Goal: Navigation & Orientation: Find specific page/section

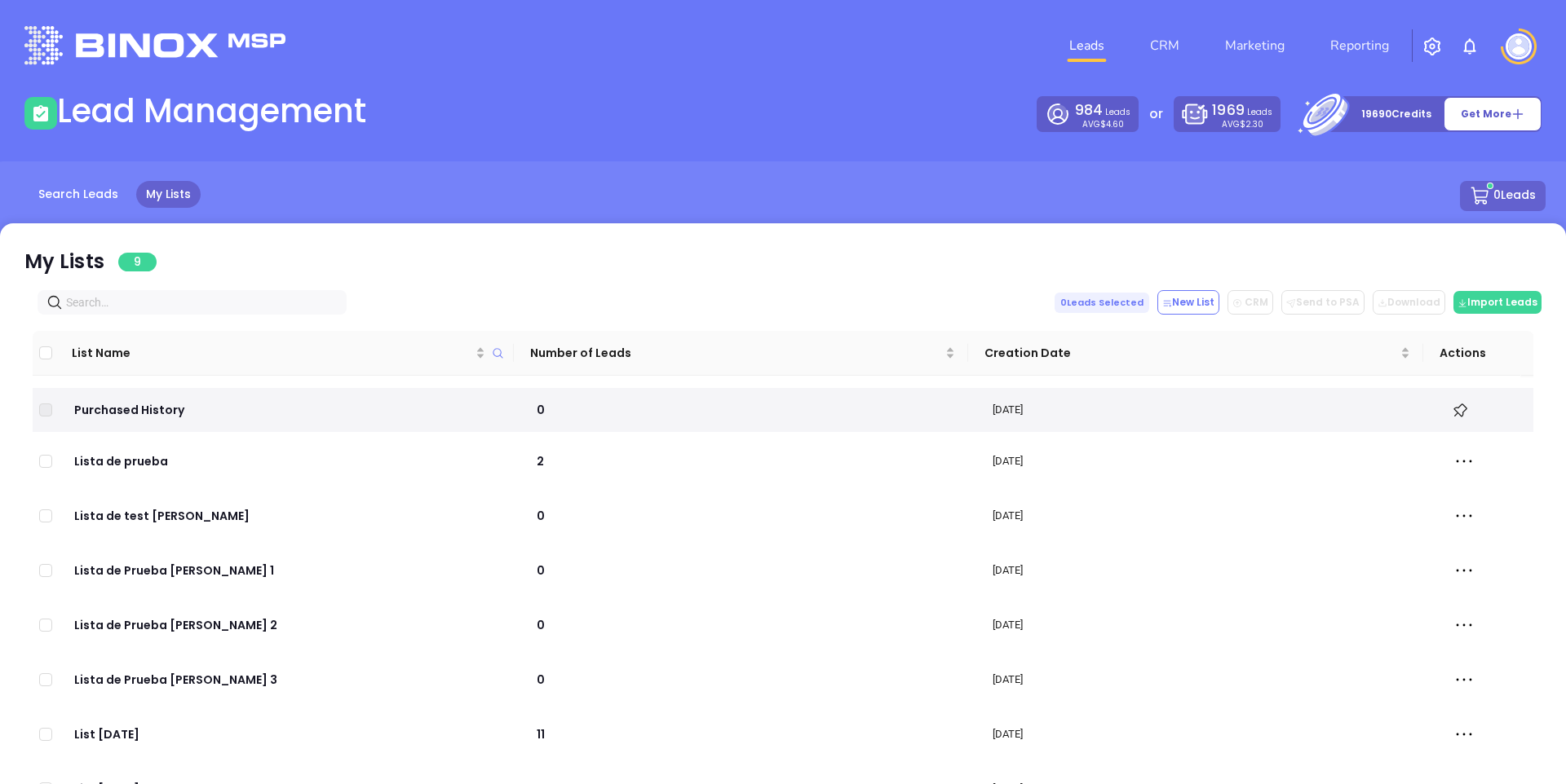
click at [1071, 43] on link "Leads" at bounding box center [1086, 45] width 48 height 33
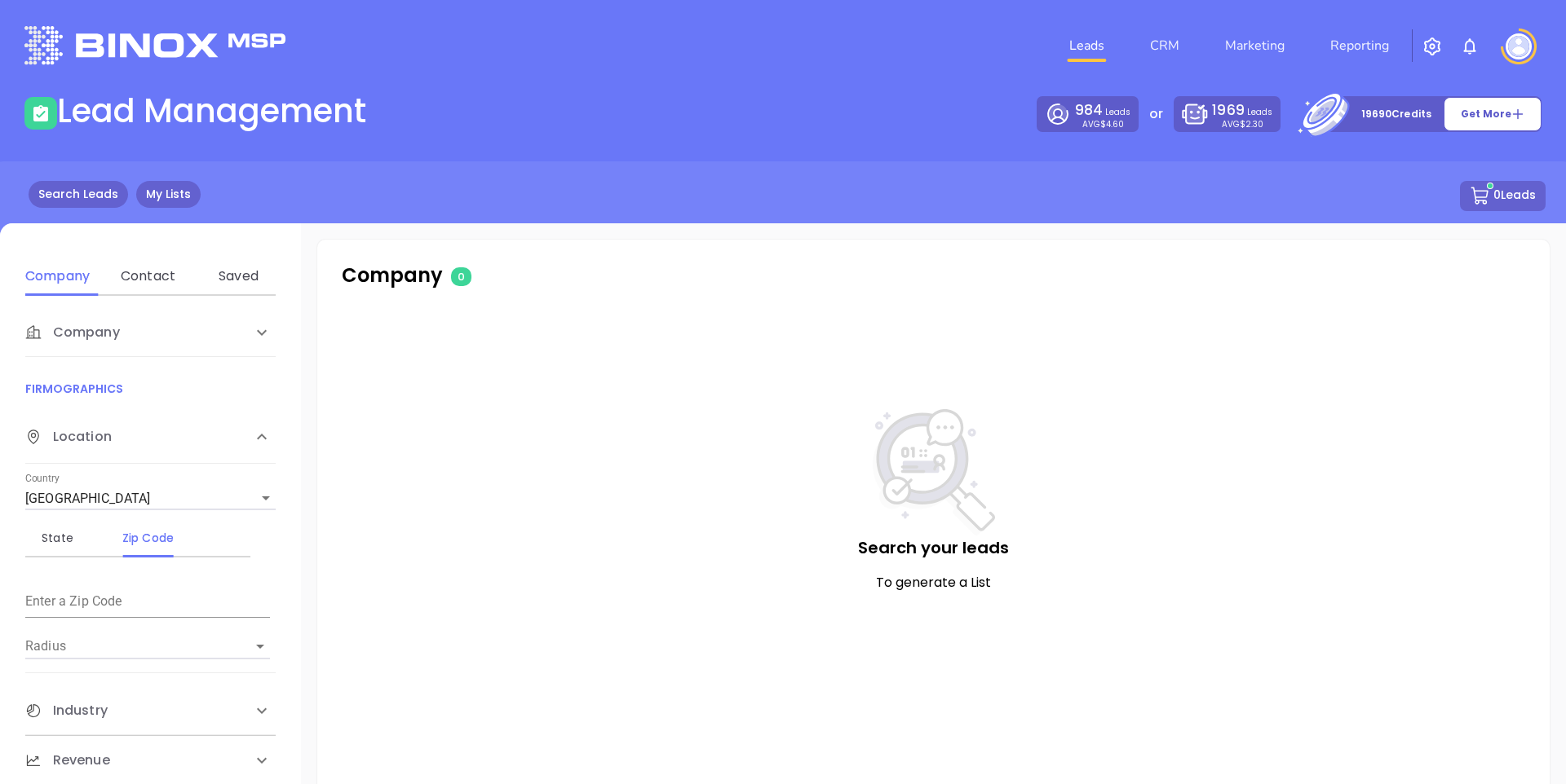
click at [171, 204] on link "My Lists" at bounding box center [168, 195] width 64 height 27
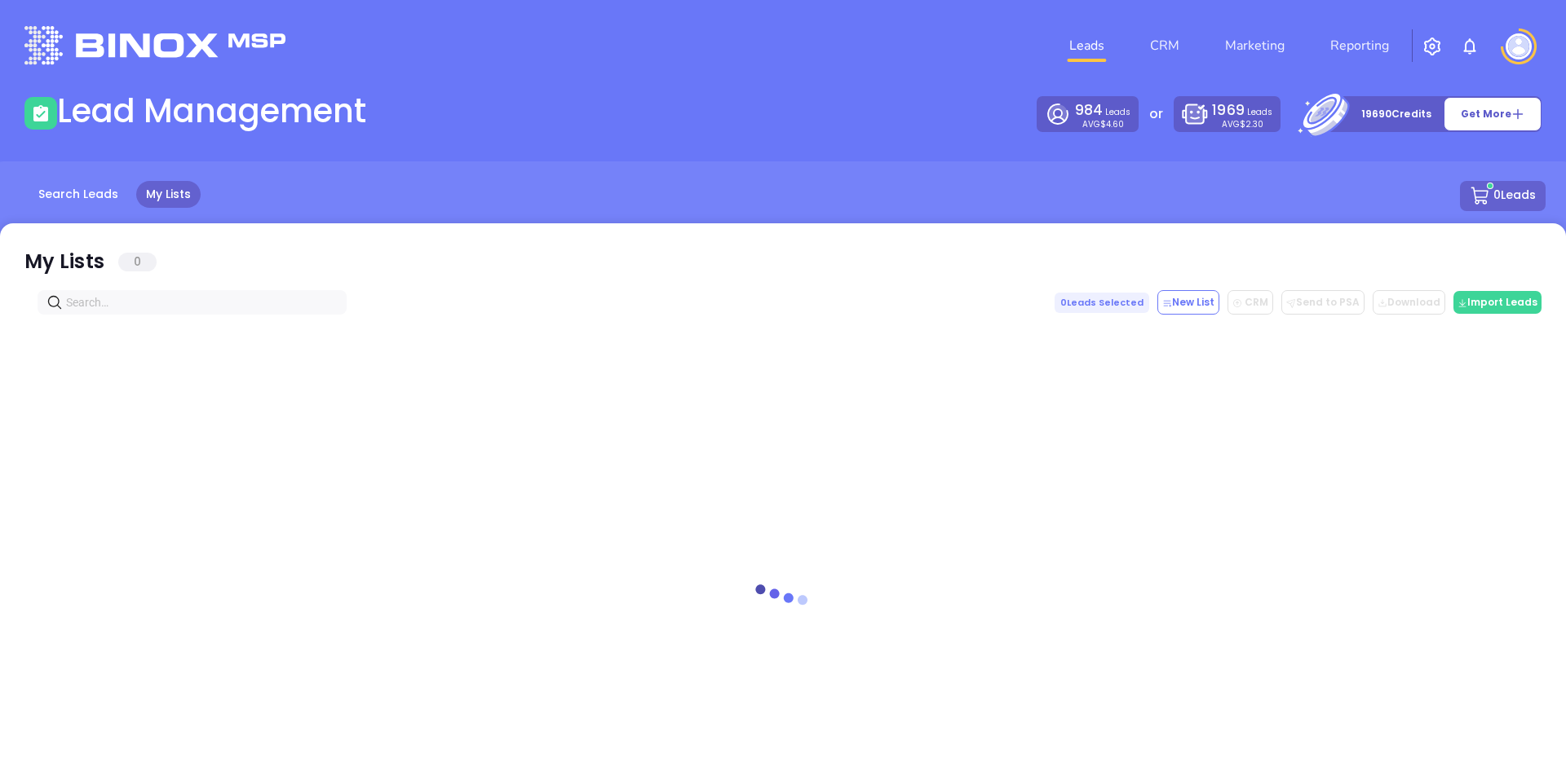
click at [741, 145] on main "Lead Management 984 Leads AVG $4.60 or 1969 Leads AVG $2.30 19690 Credits Get M…" at bounding box center [783, 454] width 1566 height 727
click at [632, 112] on div "Lead Management" at bounding box center [398, 114] width 768 height 45
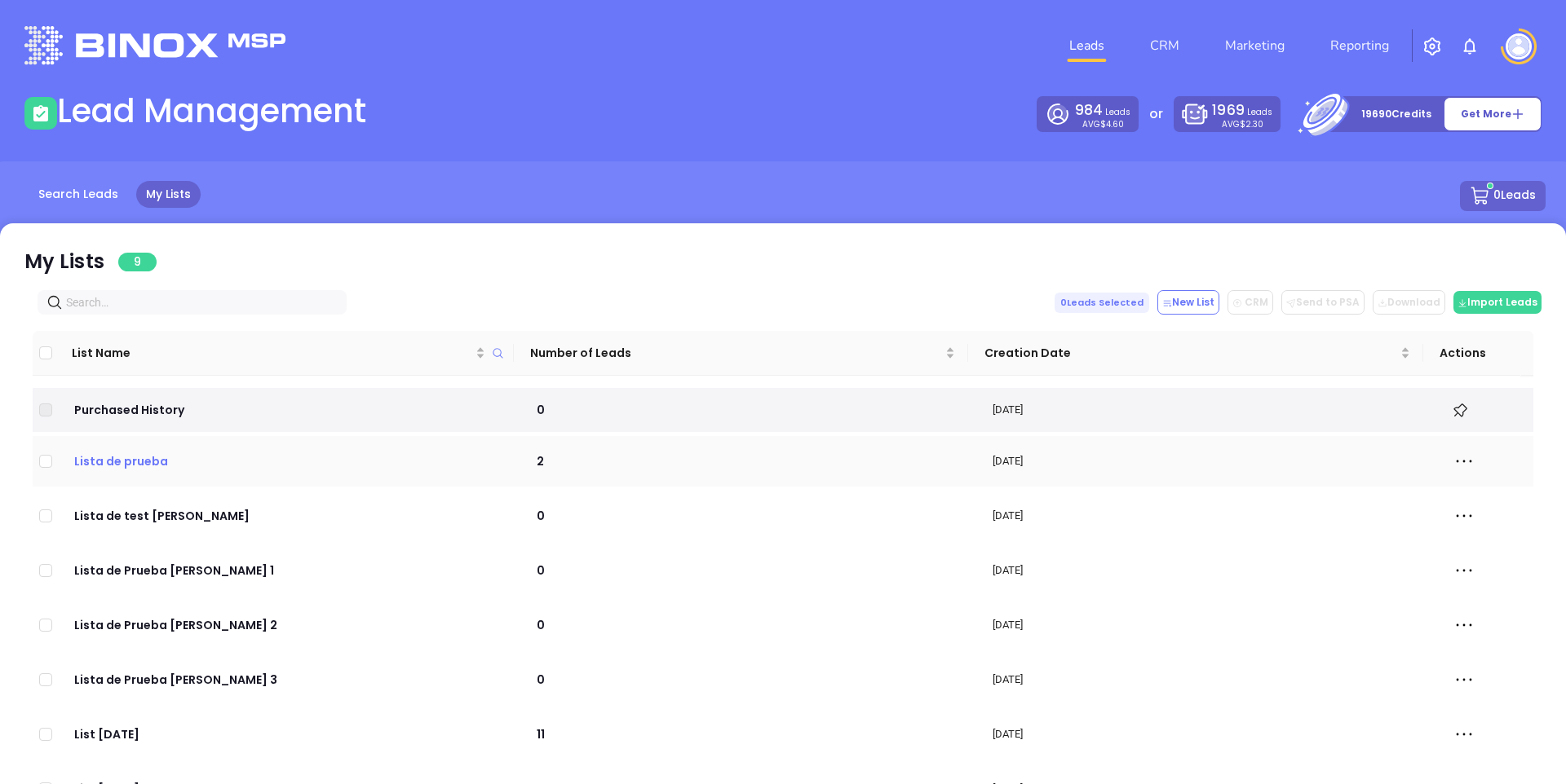
click at [120, 467] on p "Lista de prueba" at bounding box center [288, 461] width 433 height 18
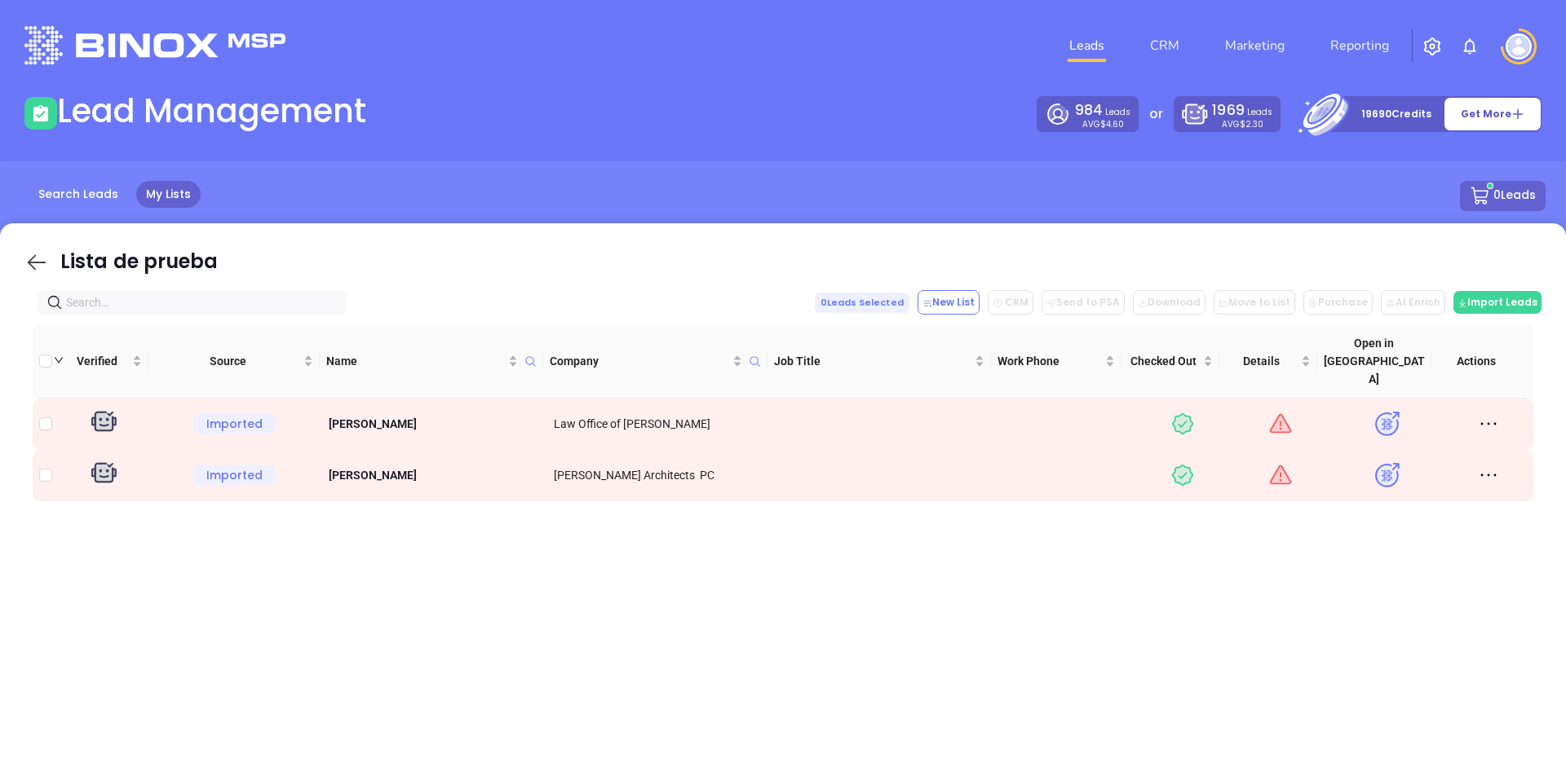
click at [45, 259] on icon at bounding box center [36, 262] width 24 height 24
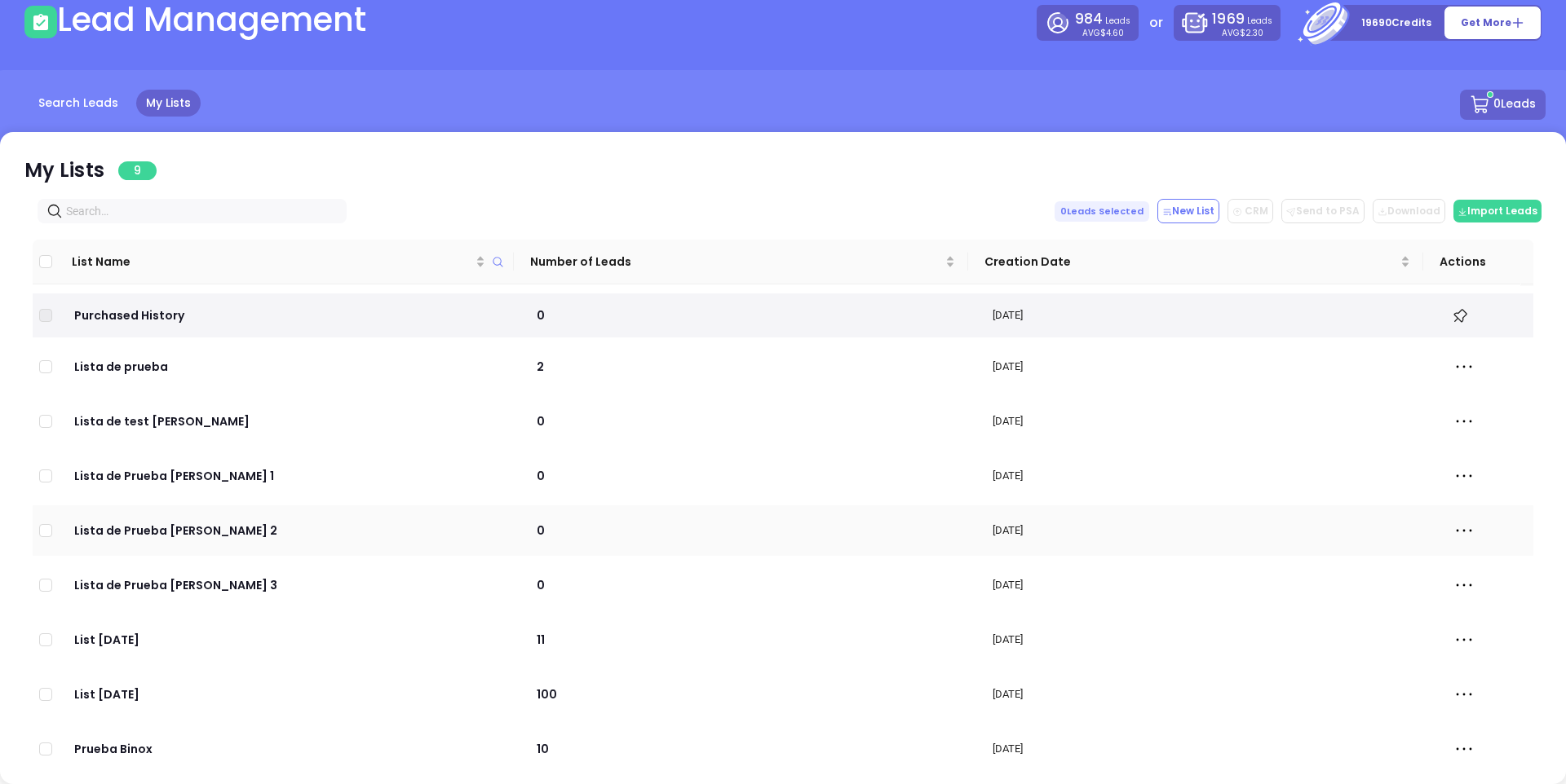
scroll to position [4, 0]
click at [124, 692] on p "List [DATE]" at bounding box center [288, 693] width 433 height 18
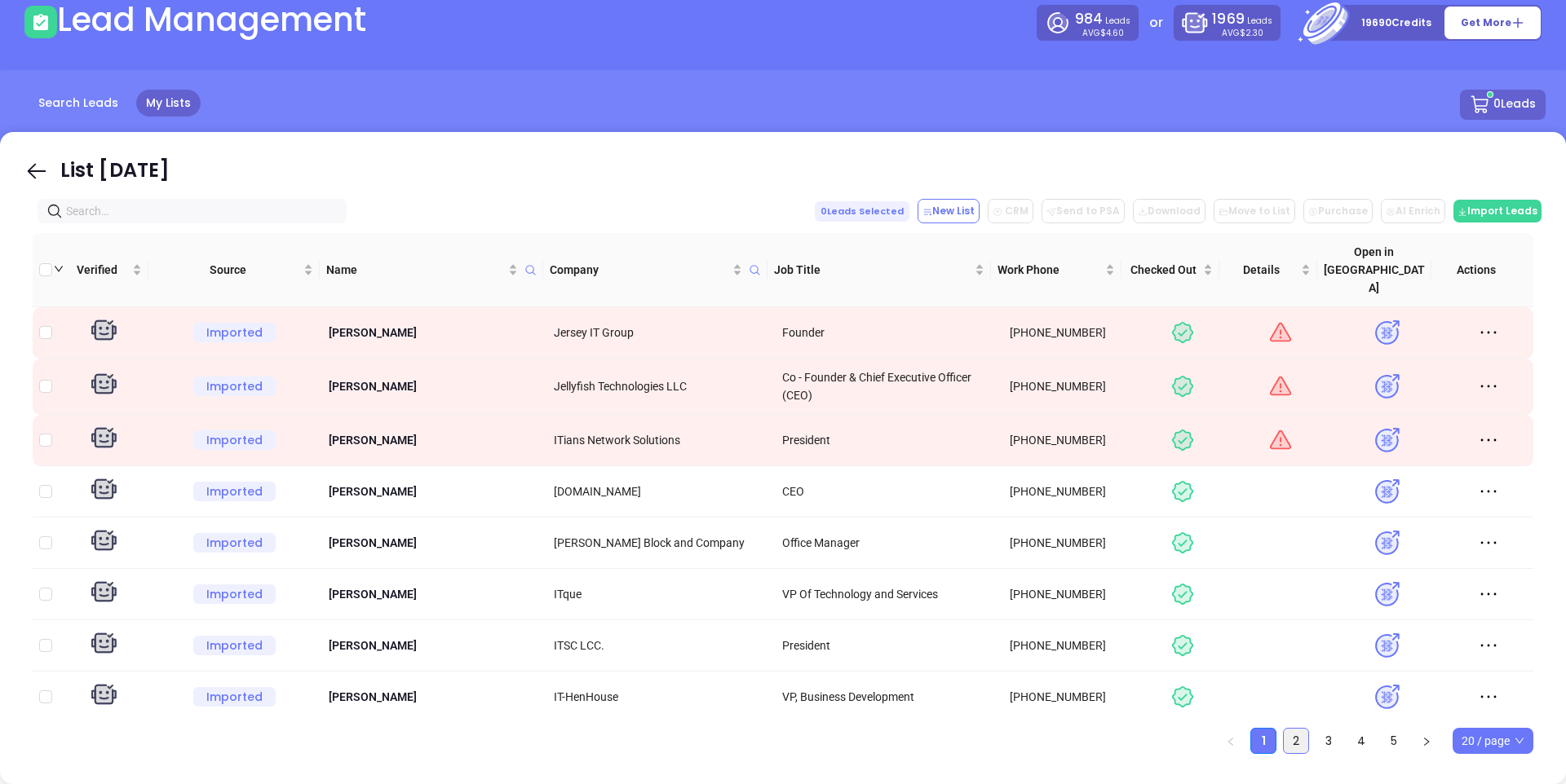
click at [1296, 728] on link "2" at bounding box center [1296, 740] width 24 height 24
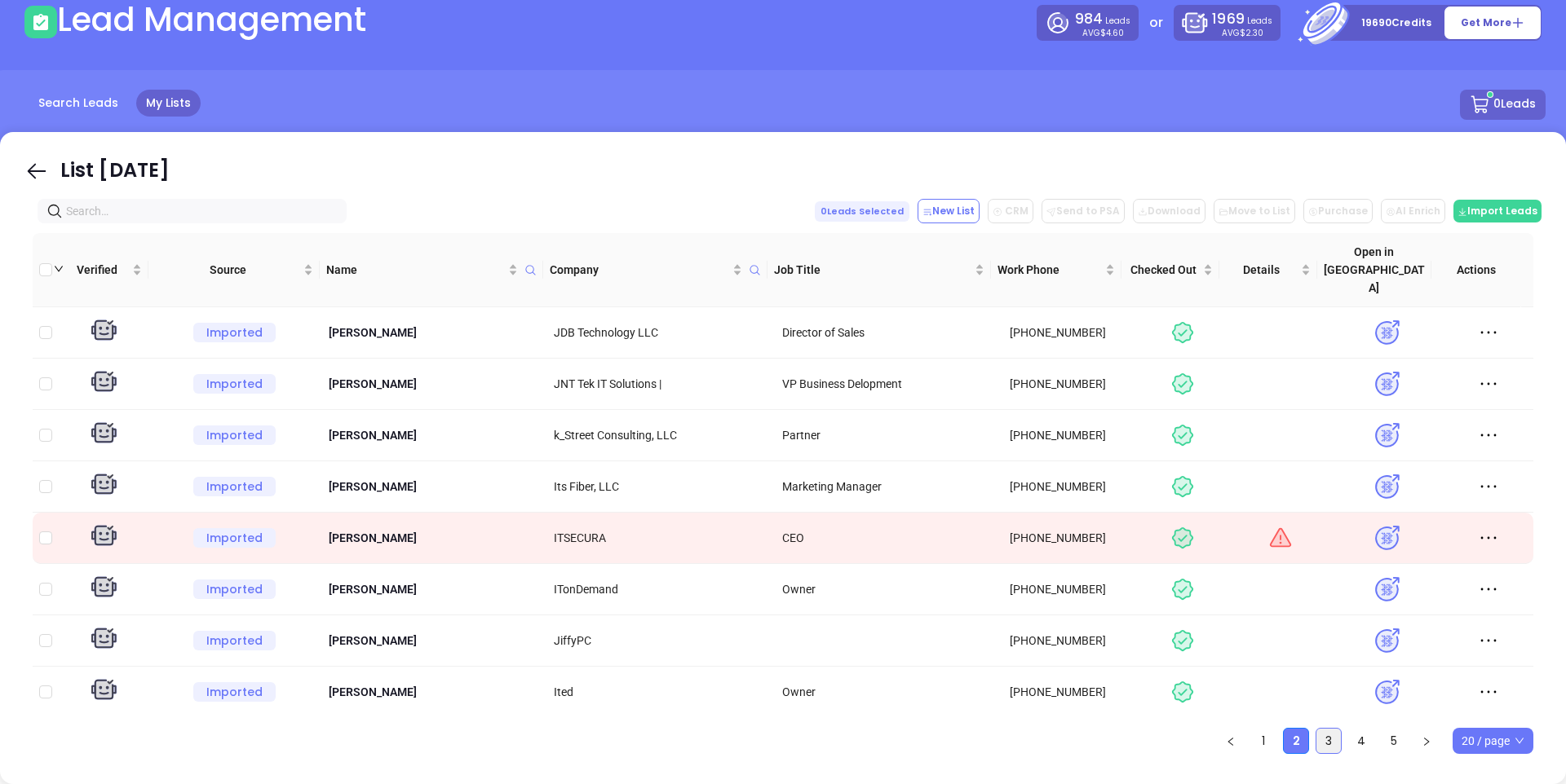
click at [1319, 728] on link "3" at bounding box center [1328, 740] width 24 height 24
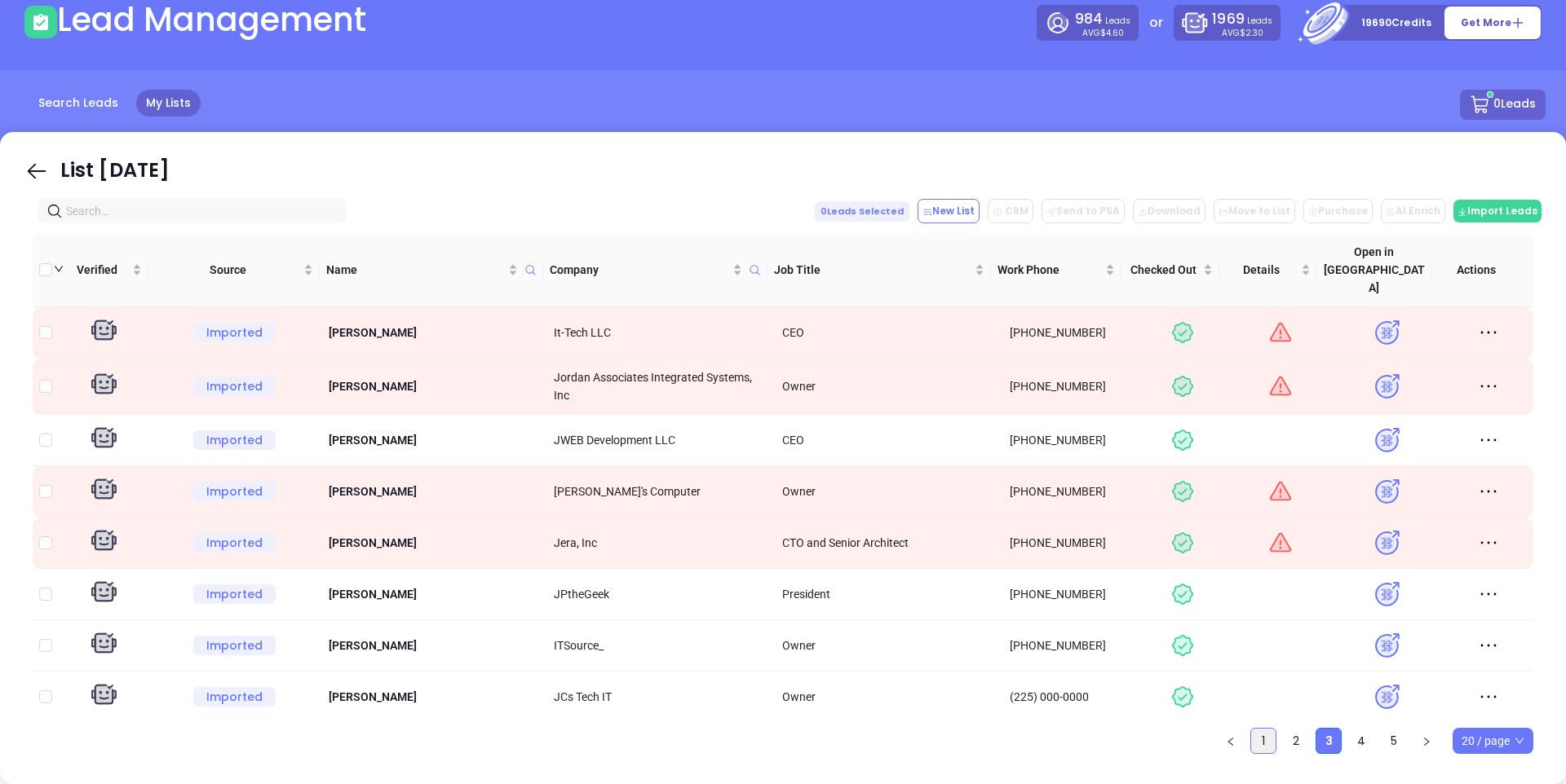
click at [1254, 728] on link "1" at bounding box center [1263, 740] width 24 height 24
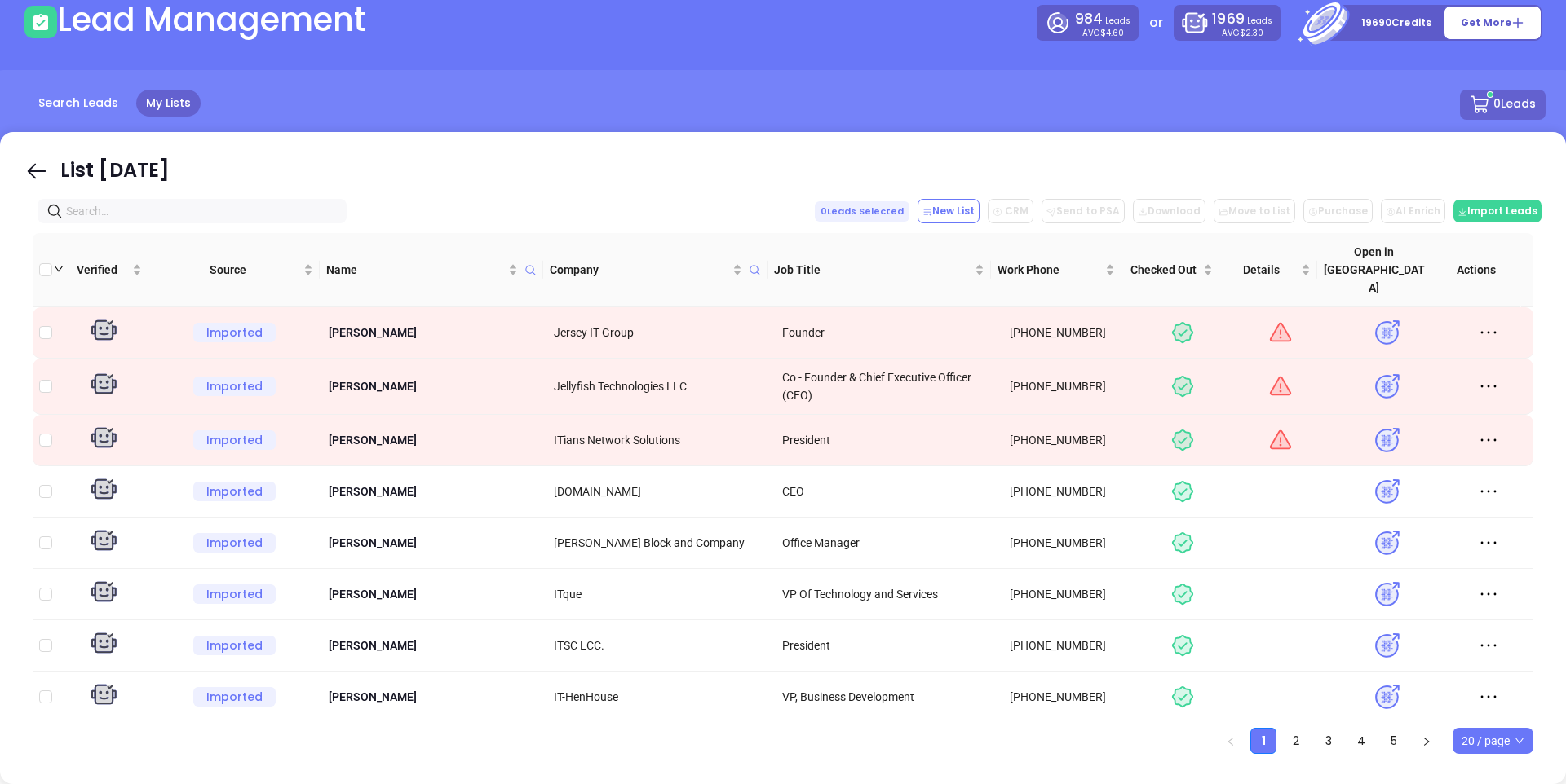
click at [585, 98] on div "0 Leads" at bounding box center [783, 104] width 1525 height 30
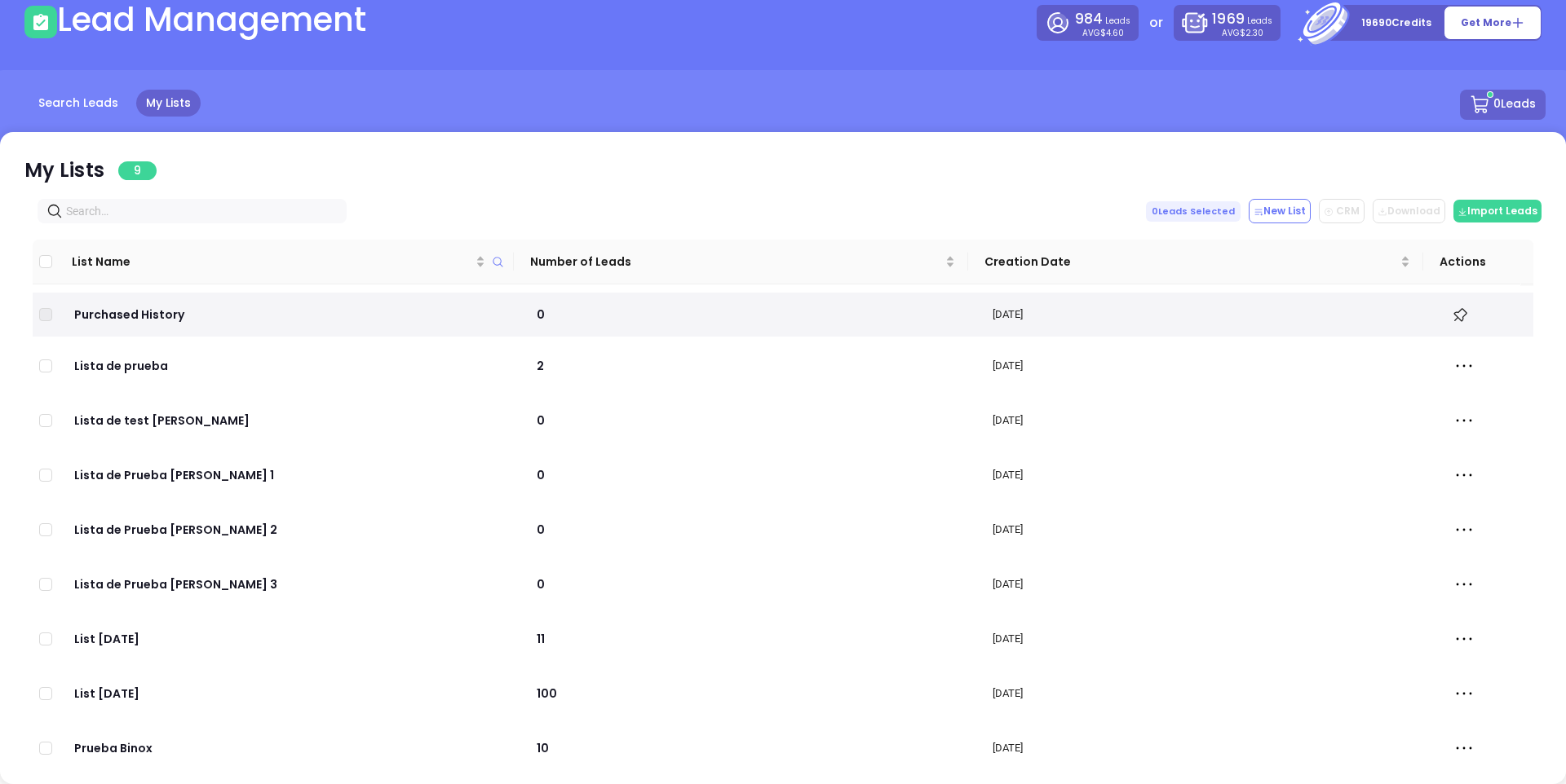
scroll to position [18, 0]
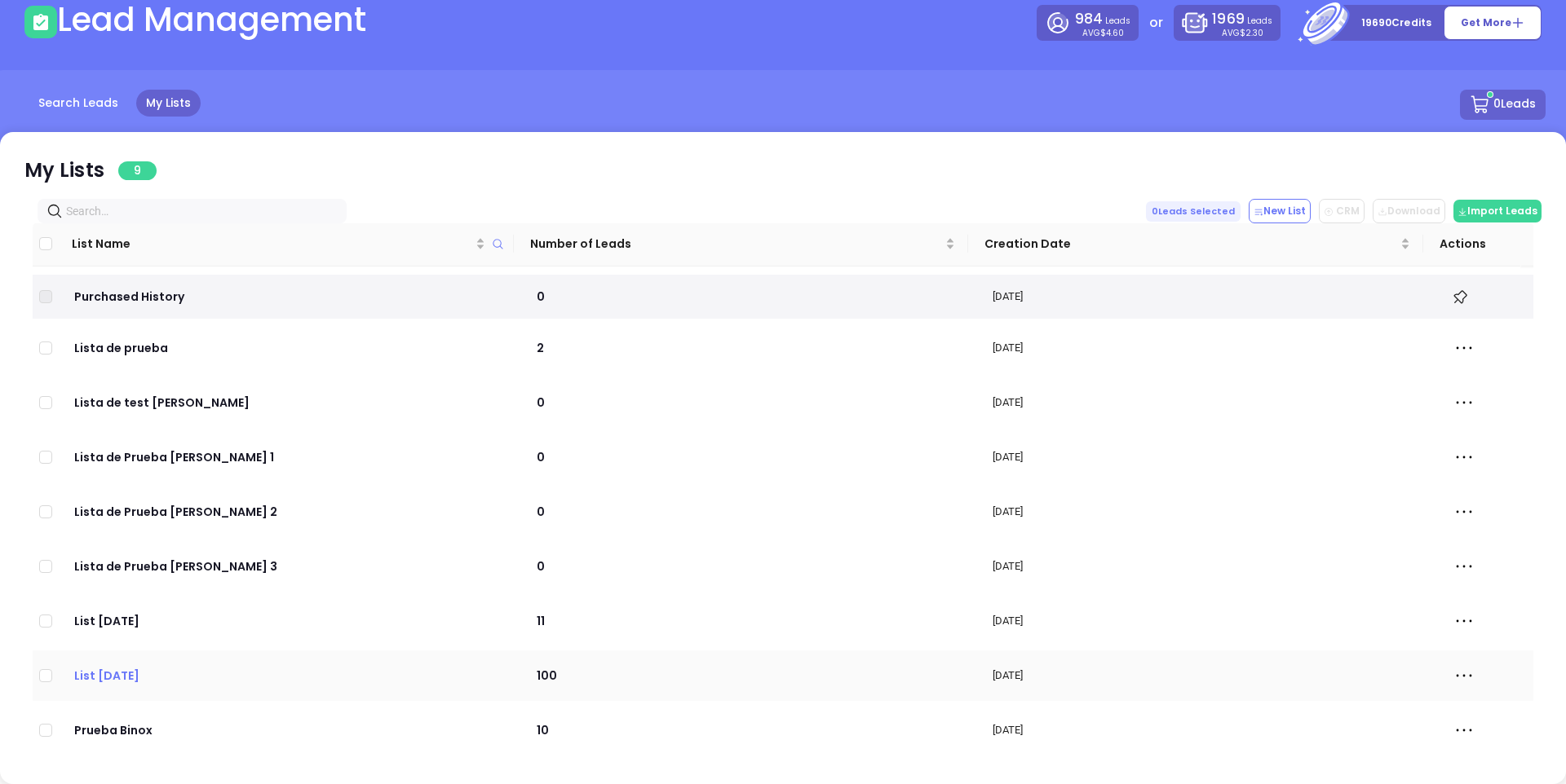
click at [94, 673] on p "List [DATE]" at bounding box center [288, 675] width 433 height 18
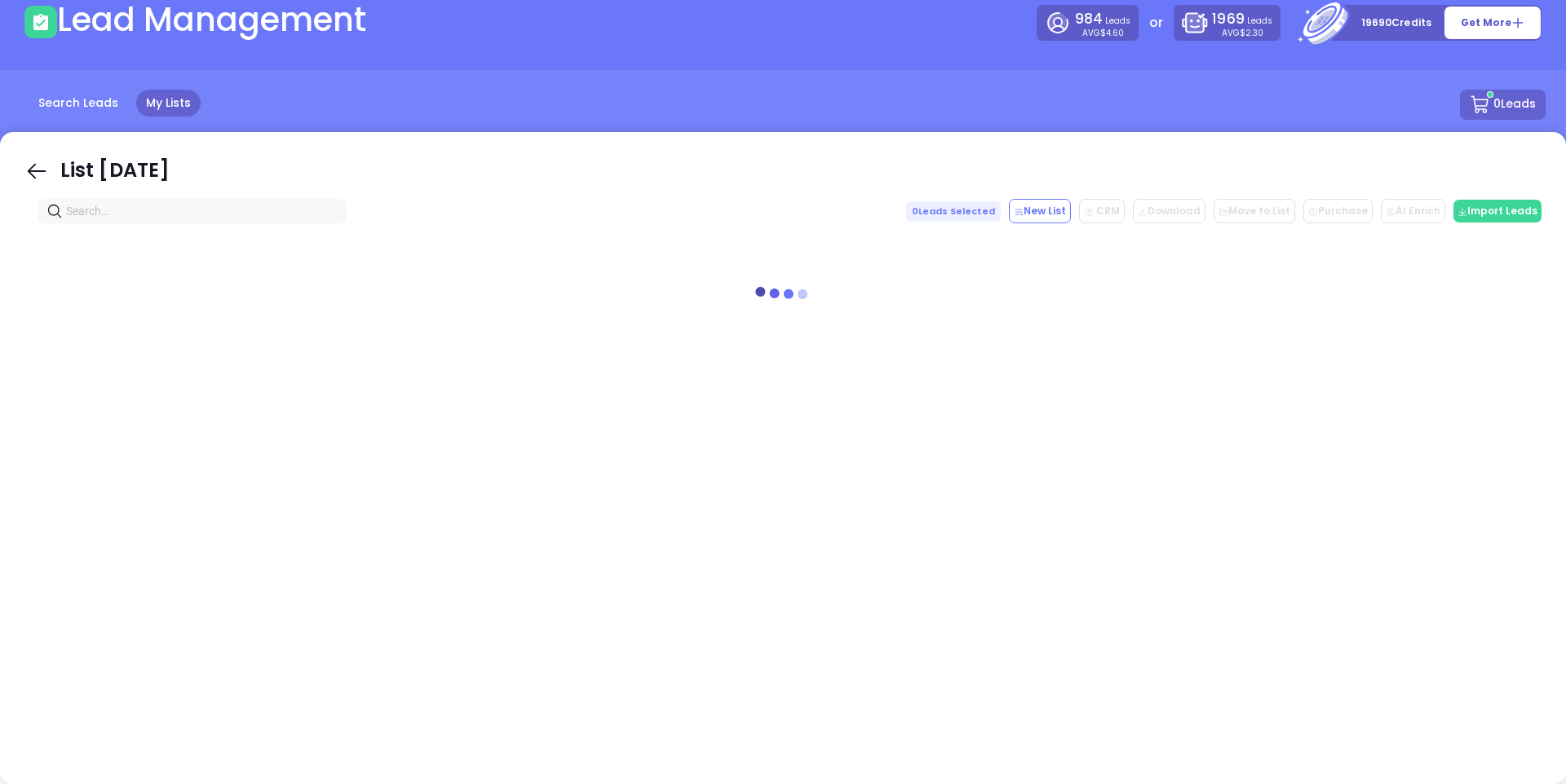
scroll to position [0, 0]
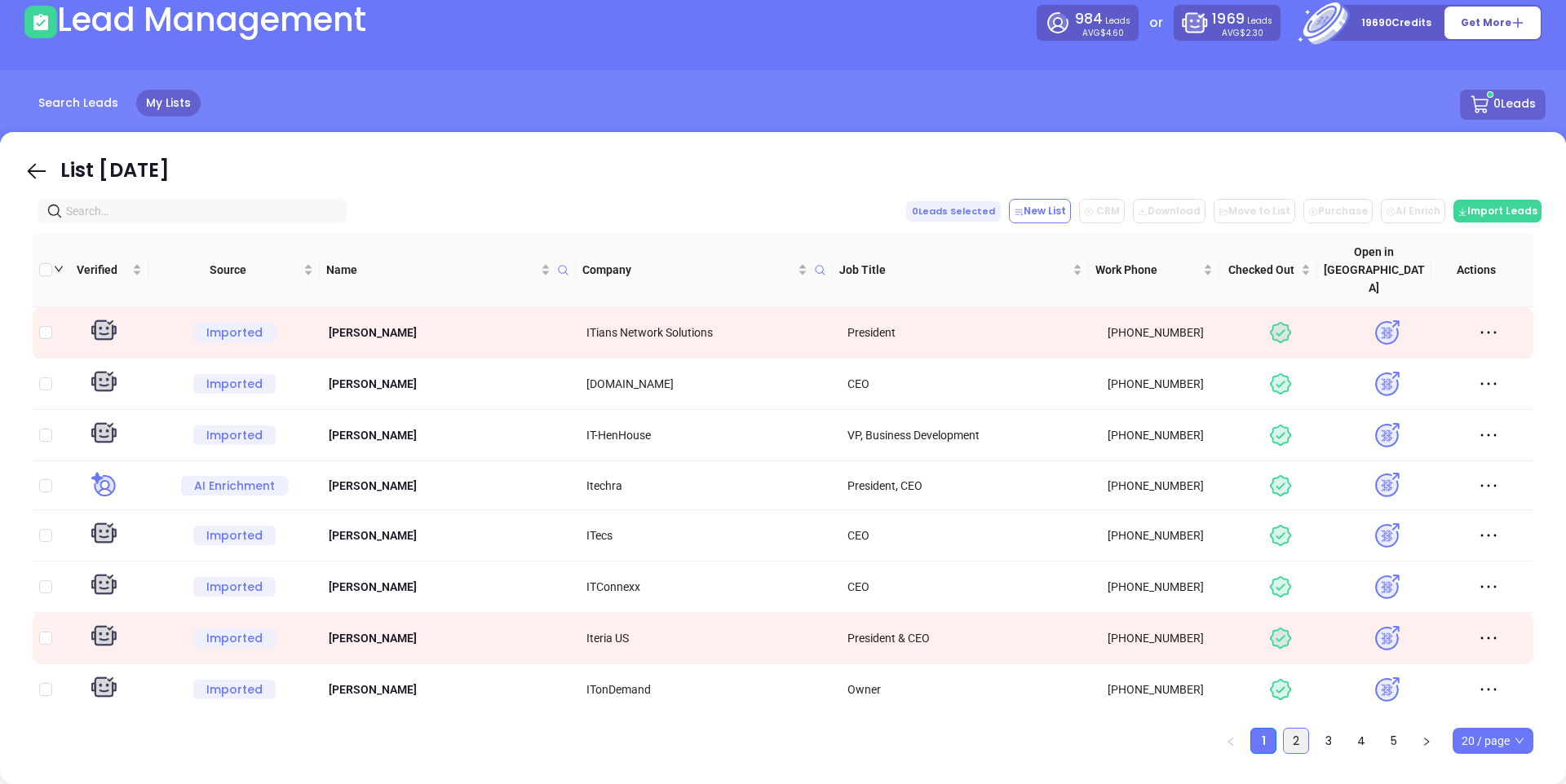
click at [1291, 728] on link "2" at bounding box center [1296, 740] width 24 height 24
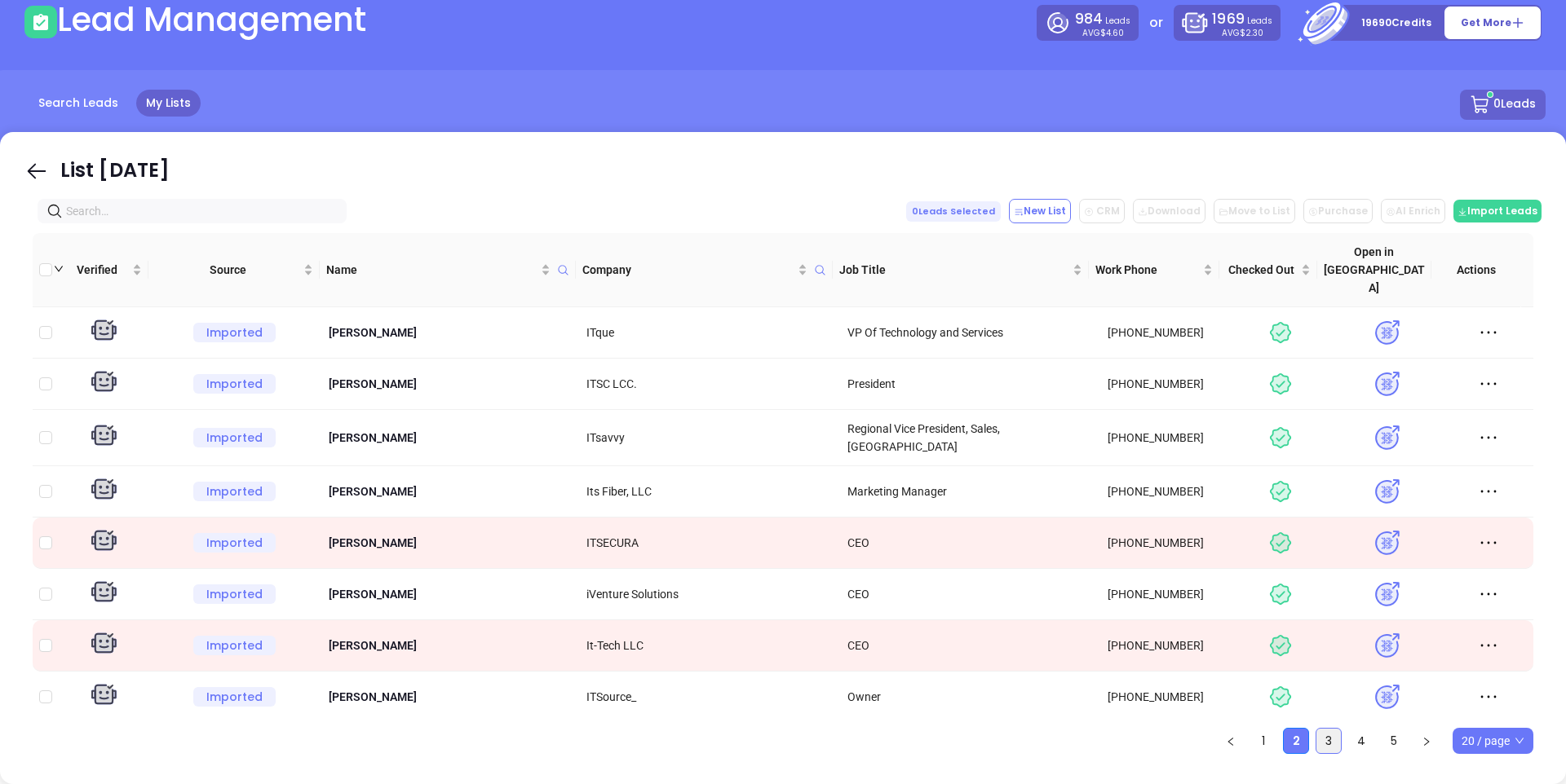
click at [1317, 728] on link "3" at bounding box center [1328, 740] width 24 height 24
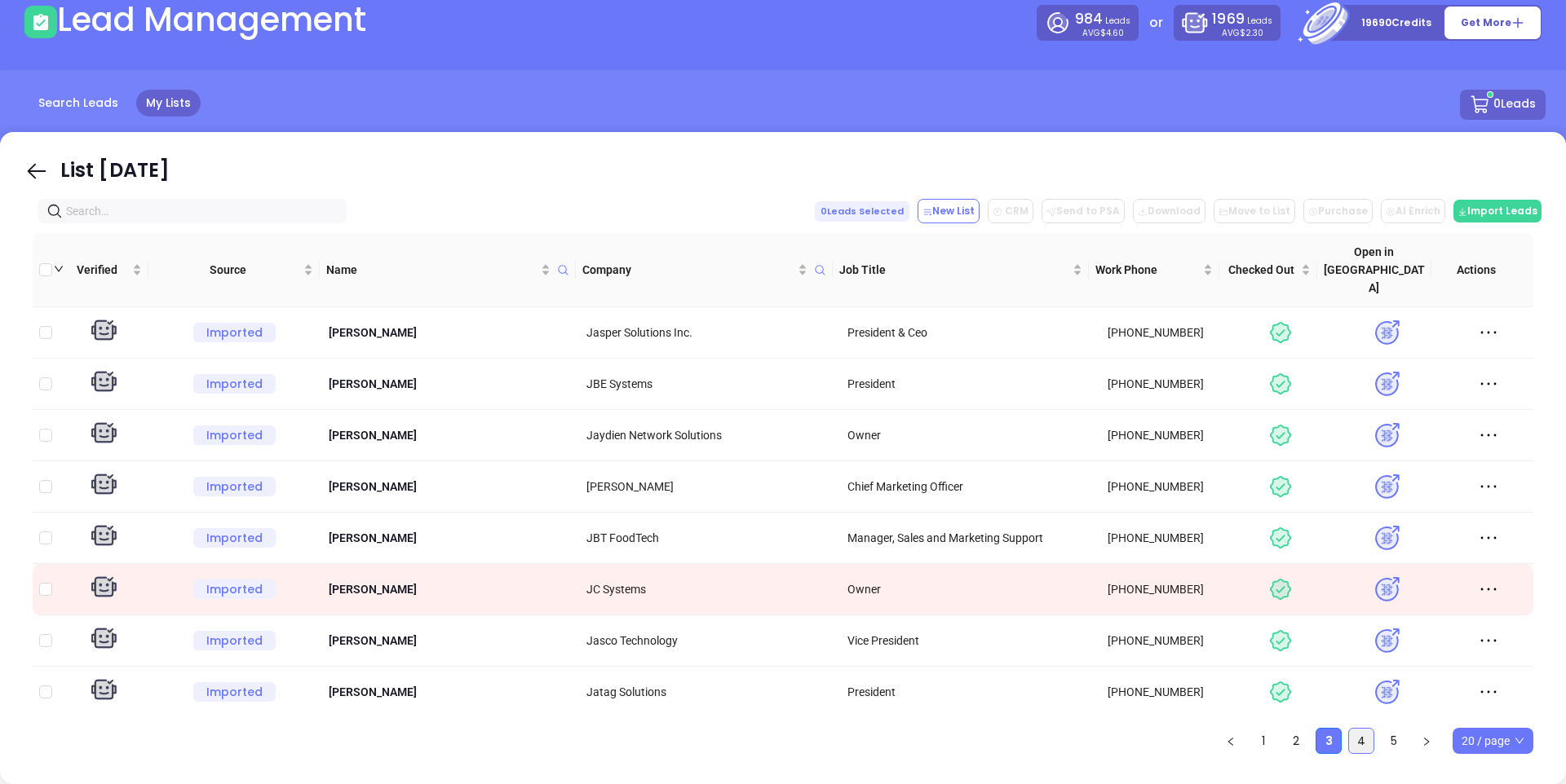
click at [1355, 728] on link "4" at bounding box center [1360, 740] width 24 height 24
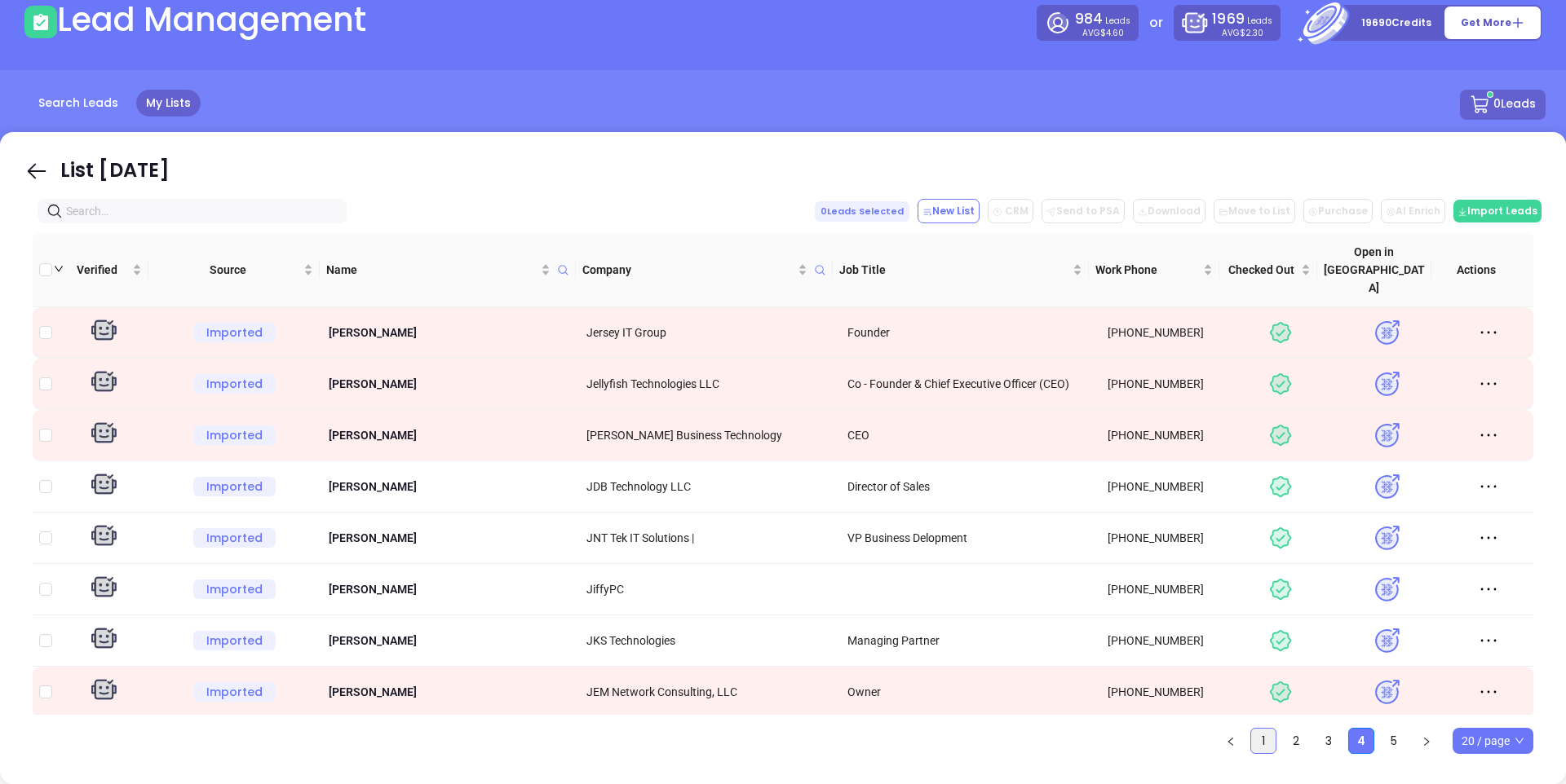
click at [1272, 728] on link "1" at bounding box center [1263, 740] width 24 height 24
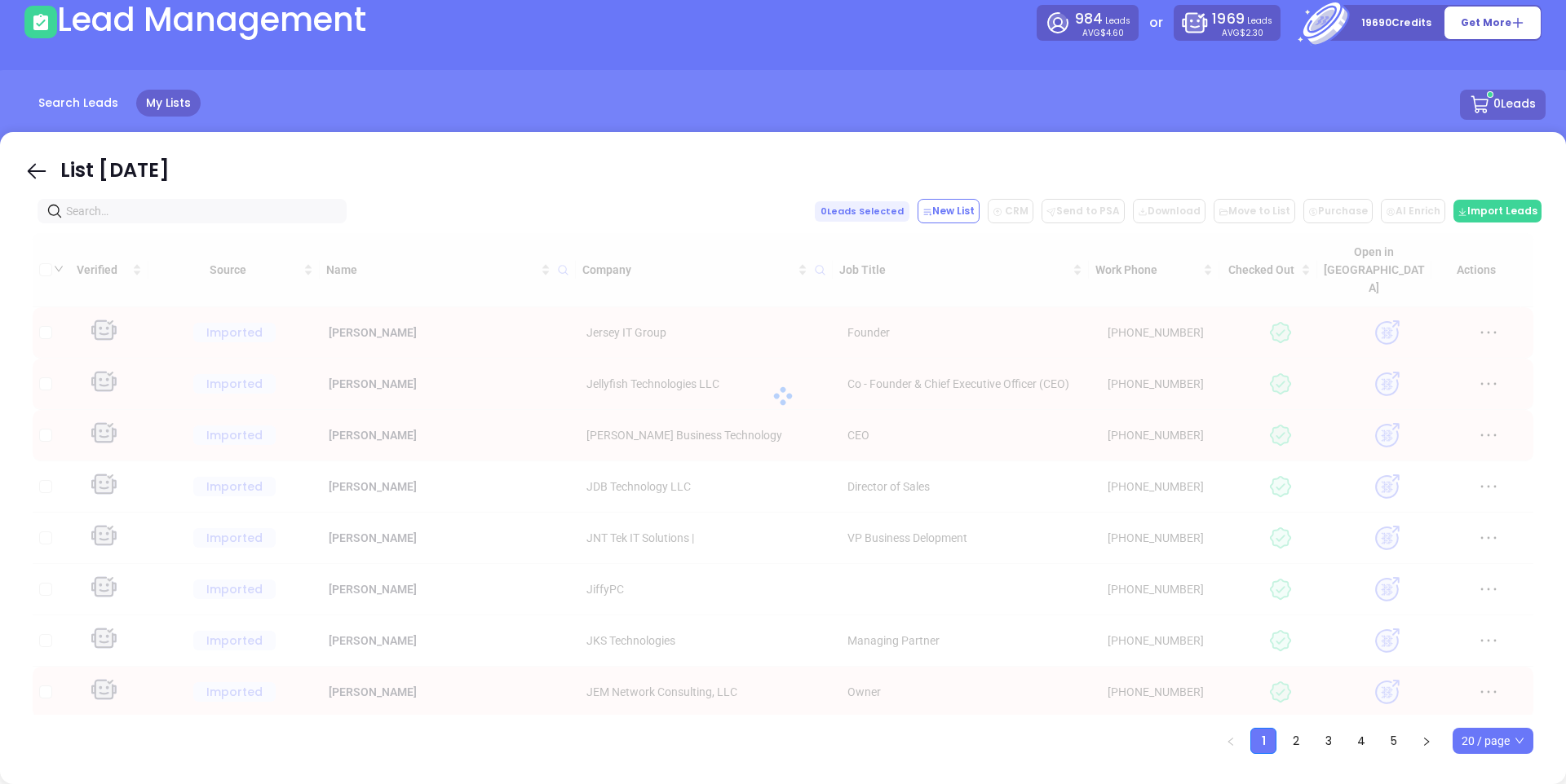
click at [517, 120] on div "Search Leads My Lists 0 Leads" at bounding box center [783, 105] width 1544 height 33
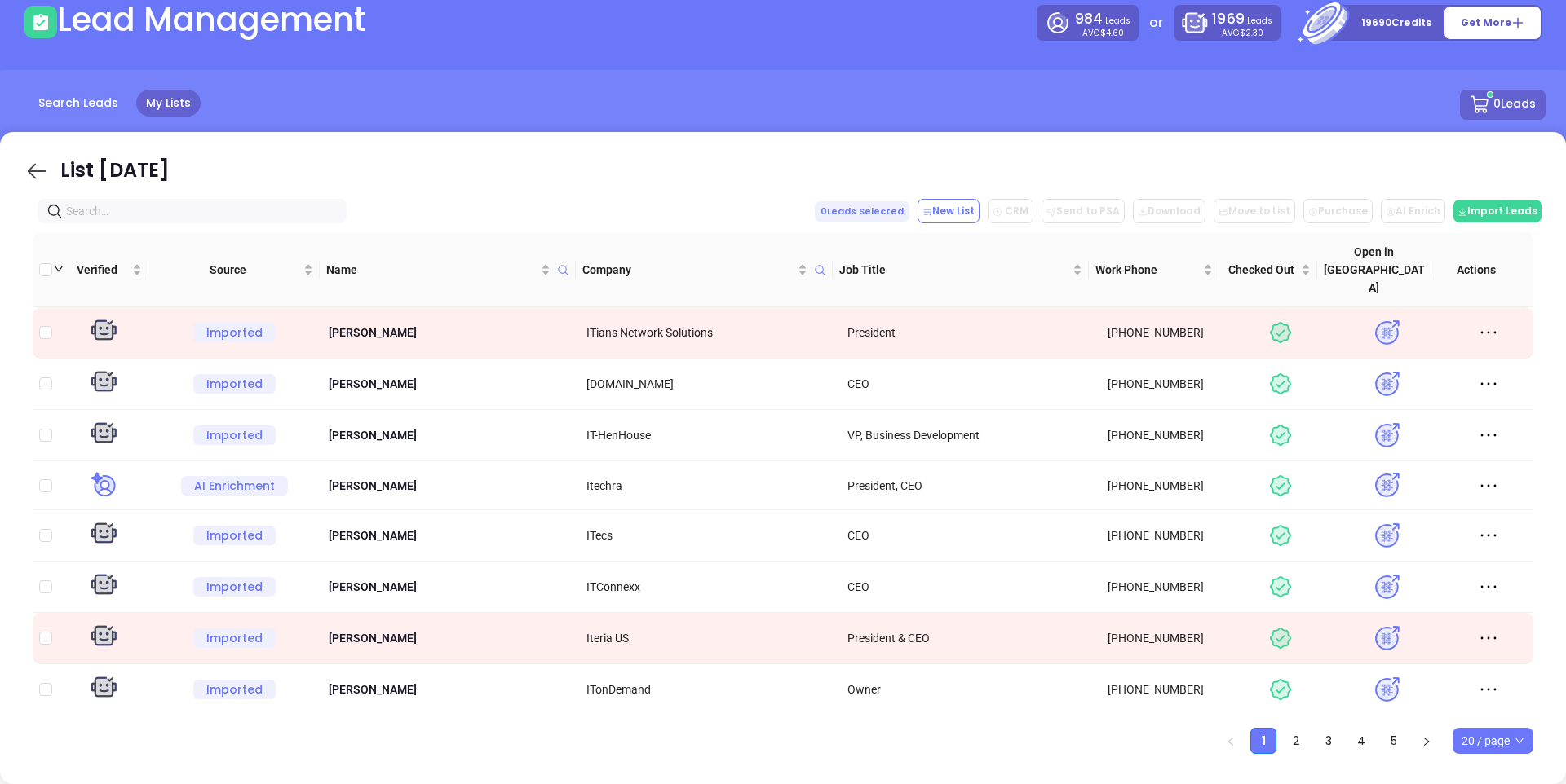
click at [35, 168] on icon at bounding box center [36, 171] width 24 height 24
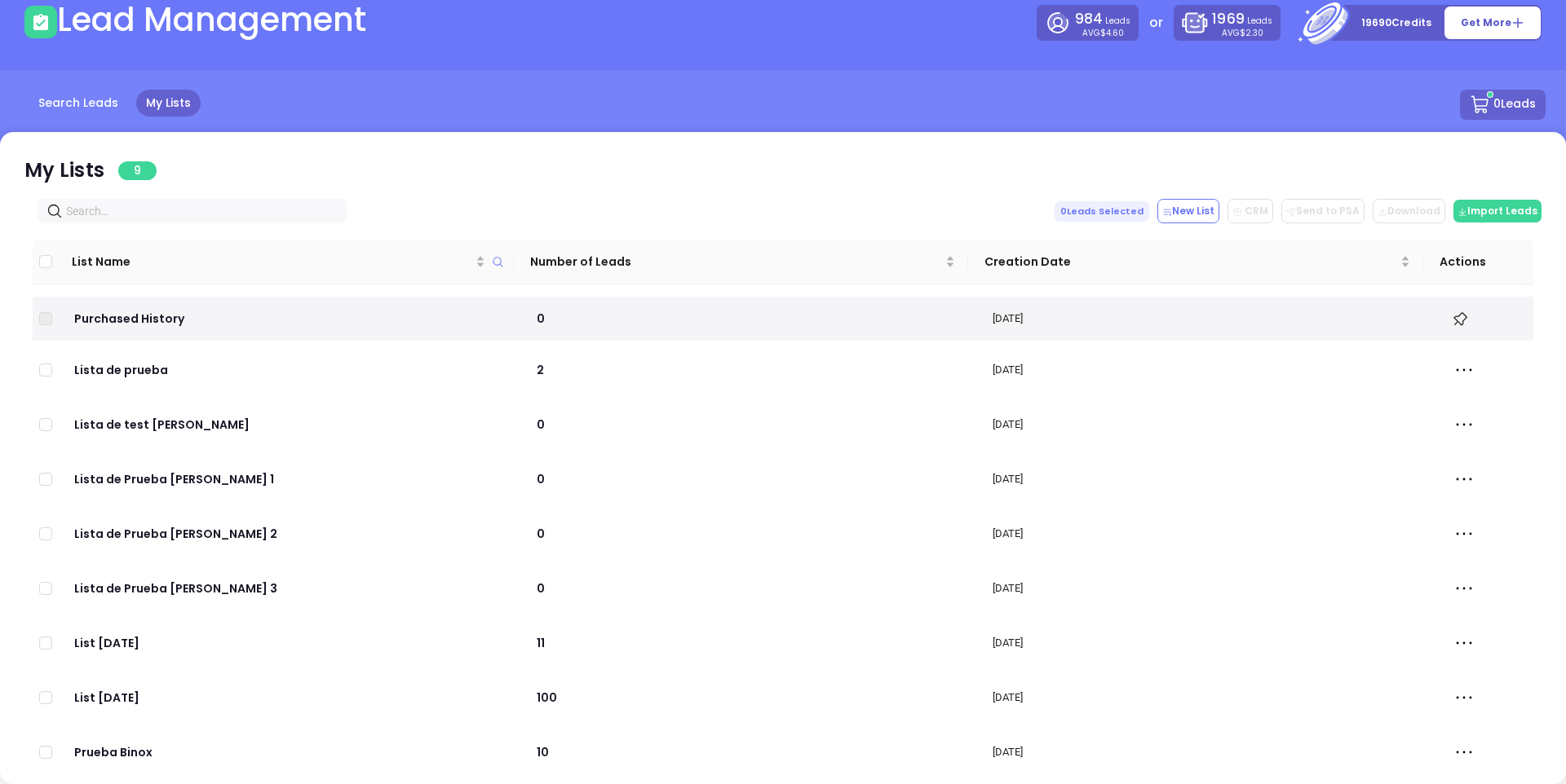
click at [519, 133] on div "My Lists 9 0 Leads Selected New List CRM Send to PSA Download Download2 Import …" at bounding box center [783, 458] width 1566 height 652
